Goal: Find specific page/section: Find specific page/section

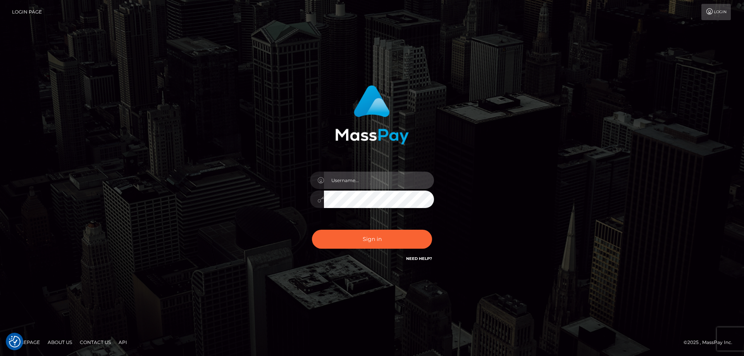
type input "Dan.Cirnat"
click at [425, 230] on div at bounding box center [362, 252] width 159 height 88
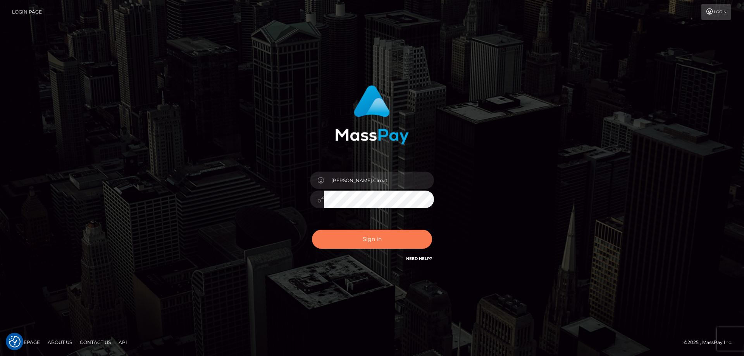
click at [348, 237] on button "Sign in" at bounding box center [372, 239] width 120 height 19
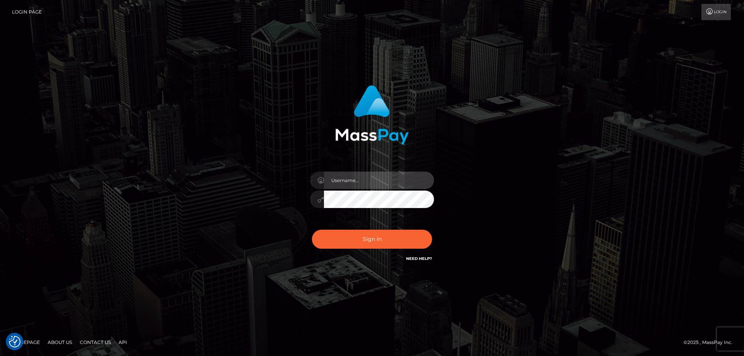
type input "Dan.Cirnat"
click at [428, 226] on div at bounding box center [362, 252] width 159 height 88
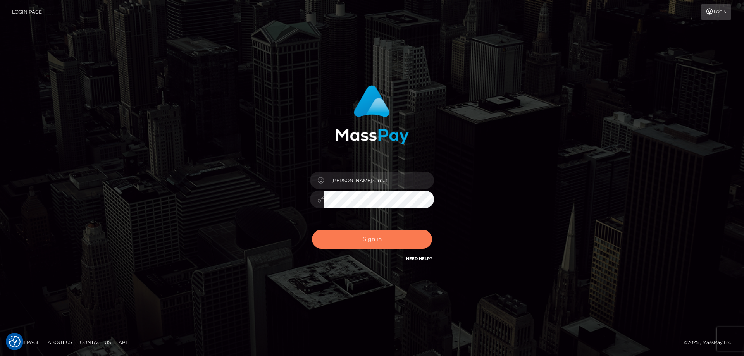
click at [390, 241] on button "Sign in" at bounding box center [372, 239] width 120 height 19
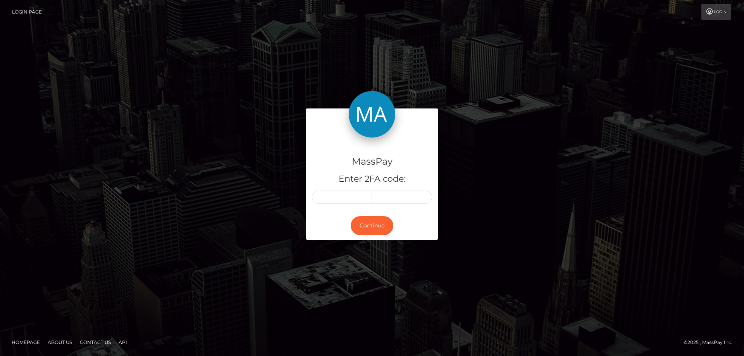
click at [327, 201] on input "text" at bounding box center [322, 197] width 20 height 13
type input "5"
type input "7"
type input "8"
type input "2"
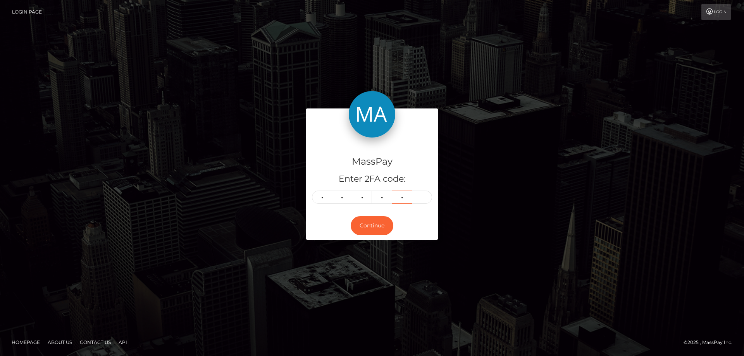
type input "7"
type input "2"
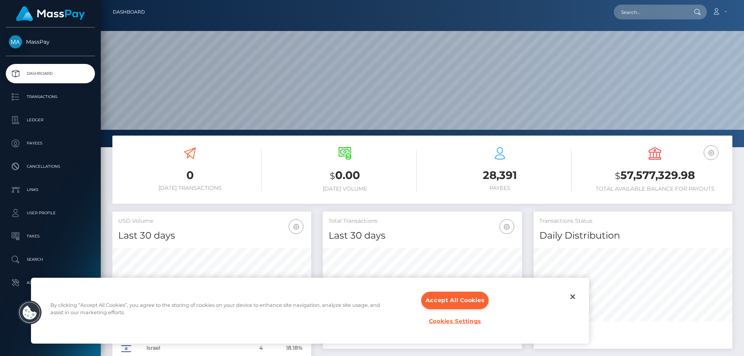
scroll to position [138, 199]
paste input "poact_S8bF5JTmDQID"
type input "poact_S8bF5JTmDQID"
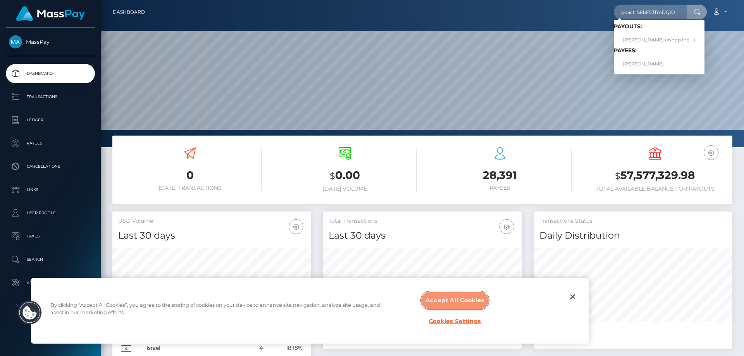
click at [462, 298] on button "Accept All Cookies" at bounding box center [454, 300] width 67 height 17
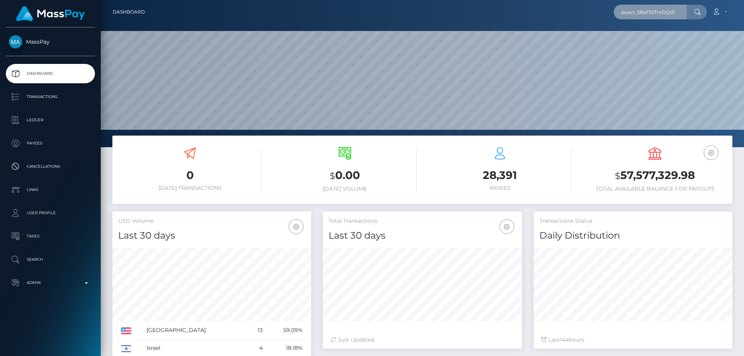
click at [680, 11] on input "poact_S8bF5JTmDQID" at bounding box center [650, 12] width 73 height 15
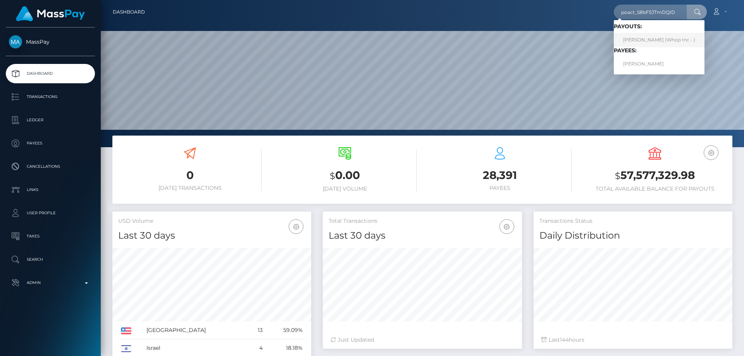
click at [653, 36] on link "GEORGIY VODIN (Whop Inc - )" at bounding box center [659, 40] width 91 height 14
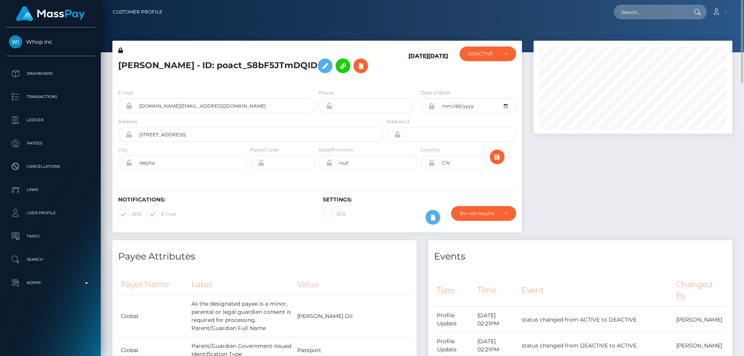
click at [202, 95] on div "E-mail [DOMAIN_NAME][EMAIL_ADDRESS][DOMAIN_NAME]" at bounding box center [216, 101] width 197 height 24
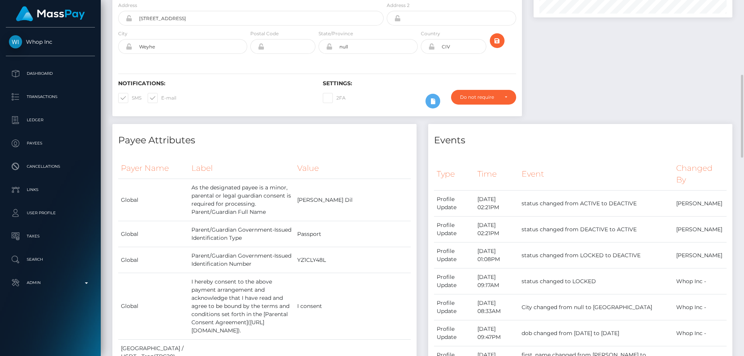
scroll to position [194, 0]
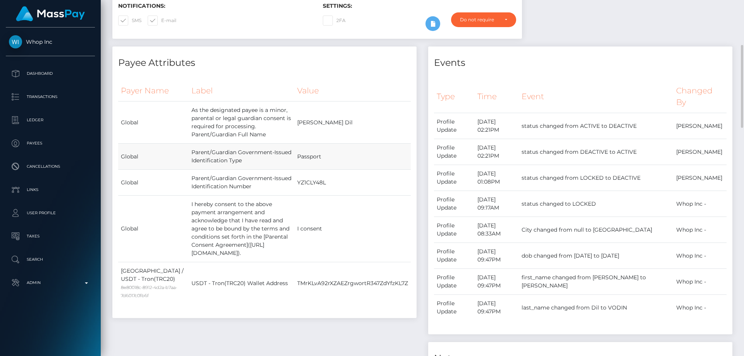
drag, startPoint x: 276, startPoint y: 161, endPoint x: 371, endPoint y: 163, distance: 94.9
click at [371, 163] on tr "Global Parent/Guardian Government-Issued Identification Type [GEOGRAPHIC_DATA]" at bounding box center [264, 157] width 292 height 26
drag, startPoint x: 291, startPoint y: 179, endPoint x: 333, endPoint y: 187, distance: 42.6
click at [333, 187] on tr "Global Parent/Guardian Government-Issued Identification Number YZ1CLY48L" at bounding box center [264, 183] width 292 height 26
drag, startPoint x: 287, startPoint y: 233, endPoint x: 345, endPoint y: 233, distance: 57.7
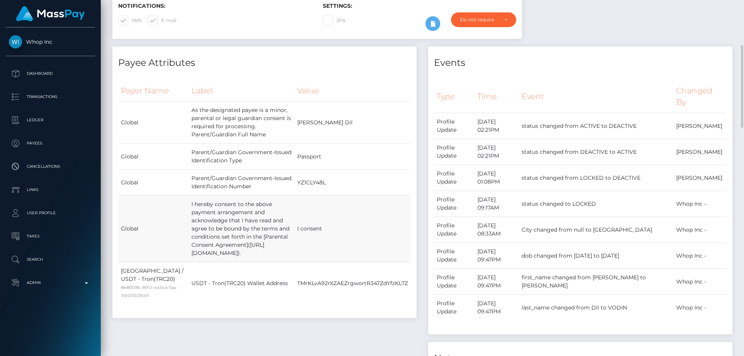
click at [345, 233] on tr "Global I hereby consent to the above payment arrangement and acknowledge that I…" at bounding box center [264, 229] width 292 height 67
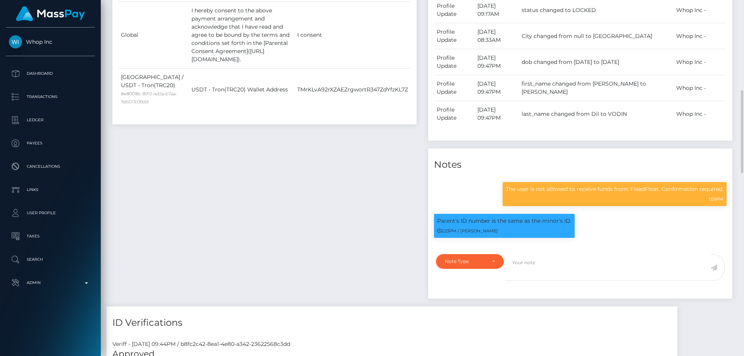
scroll to position [232, 0]
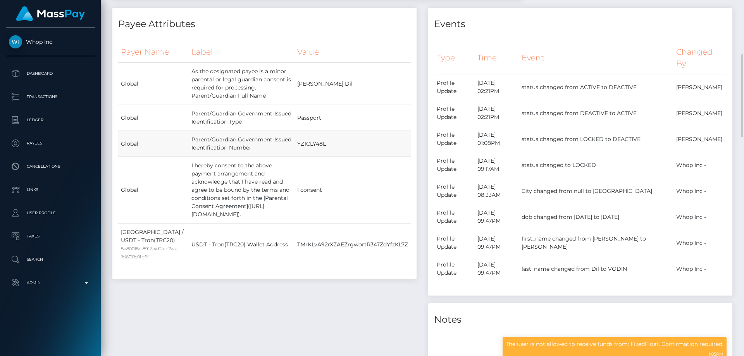
drag, startPoint x: 313, startPoint y: 145, endPoint x: 358, endPoint y: 150, distance: 45.1
click at [358, 150] on tr "Global Parent/Guardian Government-Issued Identification Number YZ1CLY48L" at bounding box center [264, 144] width 292 height 26
drag, startPoint x: 290, startPoint y: 94, endPoint x: 334, endPoint y: 96, distance: 44.2
click at [334, 96] on tr "Global As the designated payee is a minor, parental or legal guardian consent i…" at bounding box center [264, 84] width 292 height 42
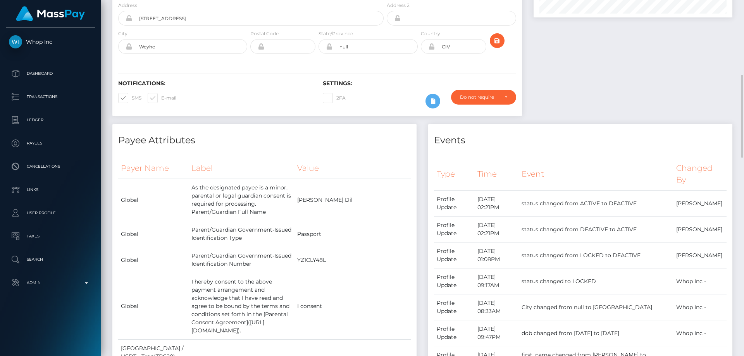
scroll to position [155, 0]
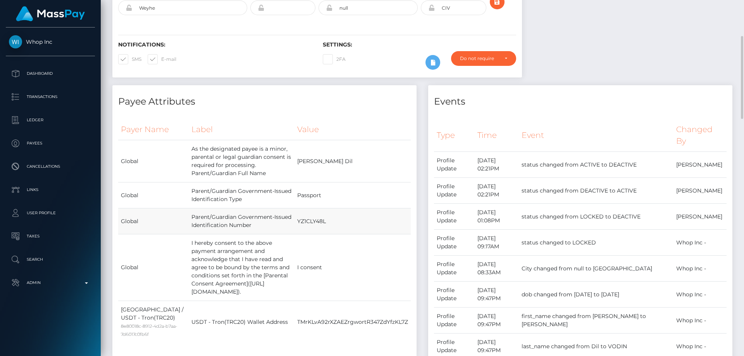
drag, startPoint x: 289, startPoint y: 221, endPoint x: 335, endPoint y: 221, distance: 46.9
click at [335, 221] on tr "Global Parent/Guardian Government-Issued Identification Number YZ1CLY48L" at bounding box center [264, 221] width 292 height 26
click at [335, 221] on td "YZ1CLY48L" at bounding box center [352, 221] width 116 height 26
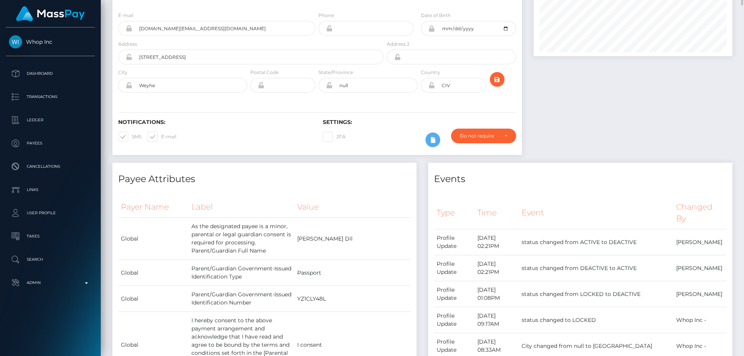
scroll to position [0, 0]
